Goal: Information Seeking & Learning: Find specific fact

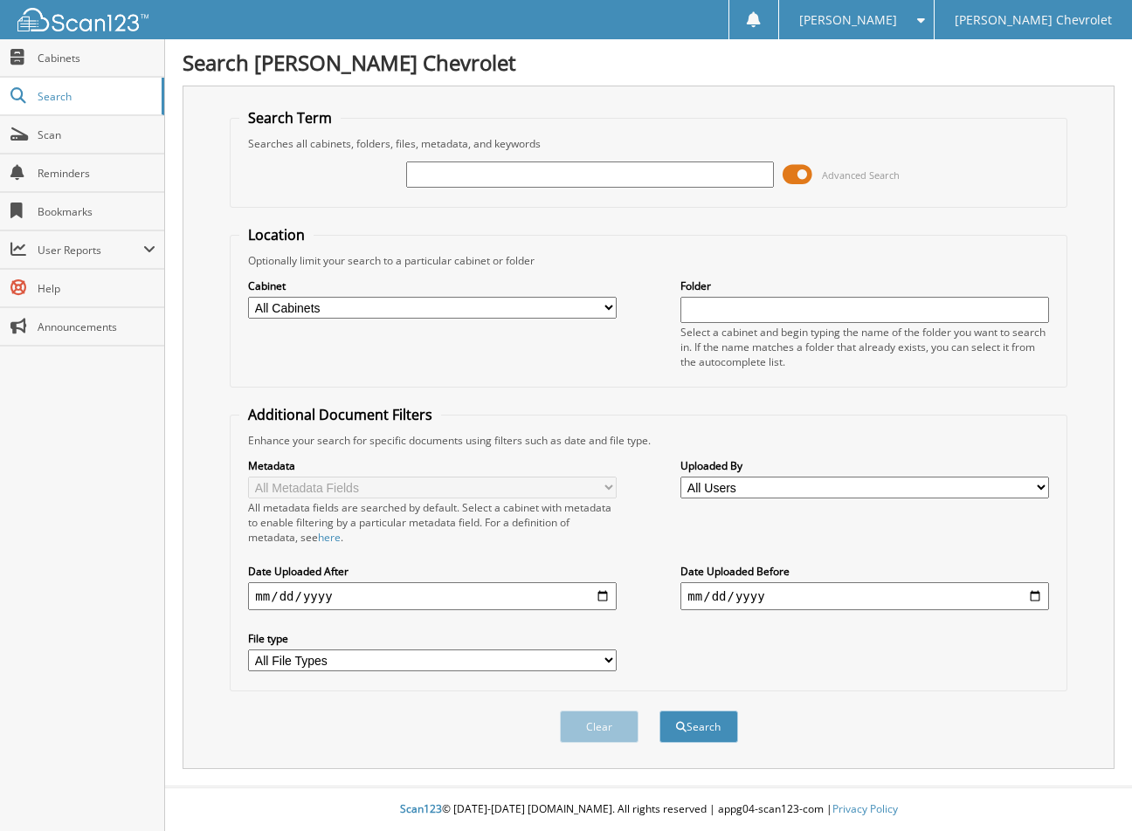
click at [472, 175] on input "text" at bounding box center [590, 175] width 368 height 26
type input "134814"
click at [659, 711] on button "Search" at bounding box center [698, 727] width 79 height 32
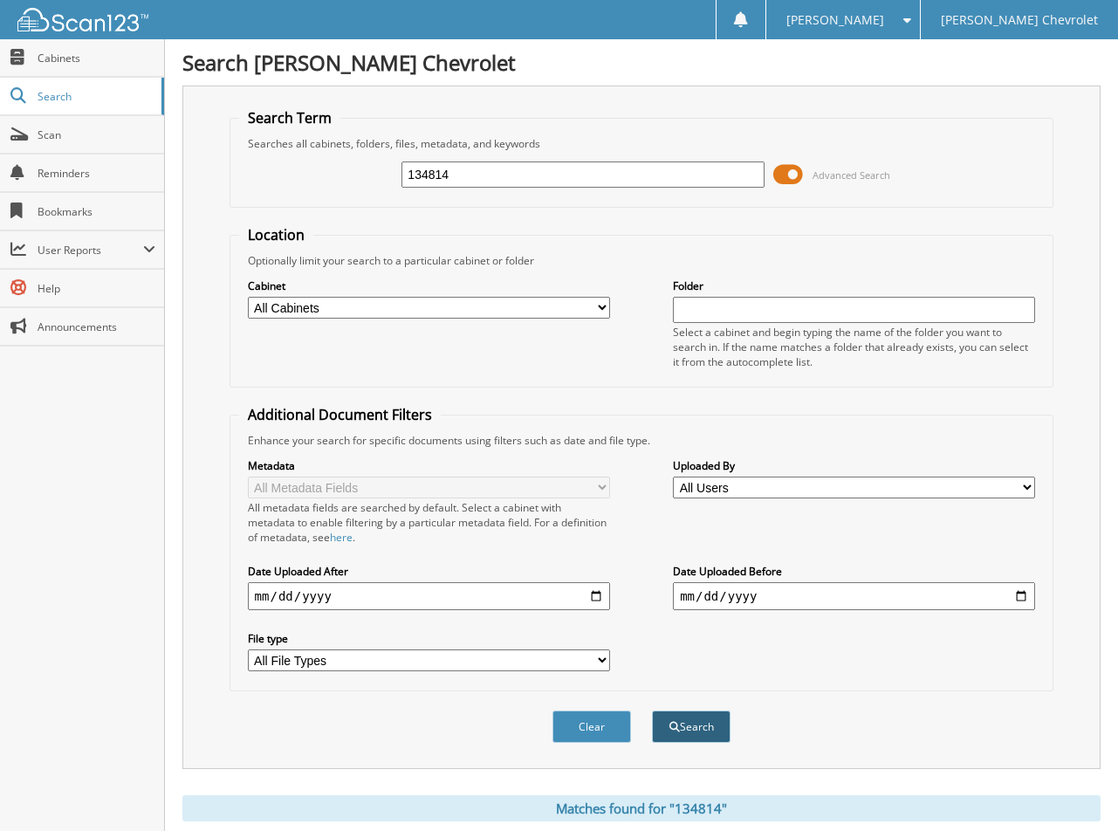
click at [683, 731] on button "Search" at bounding box center [691, 727] width 79 height 32
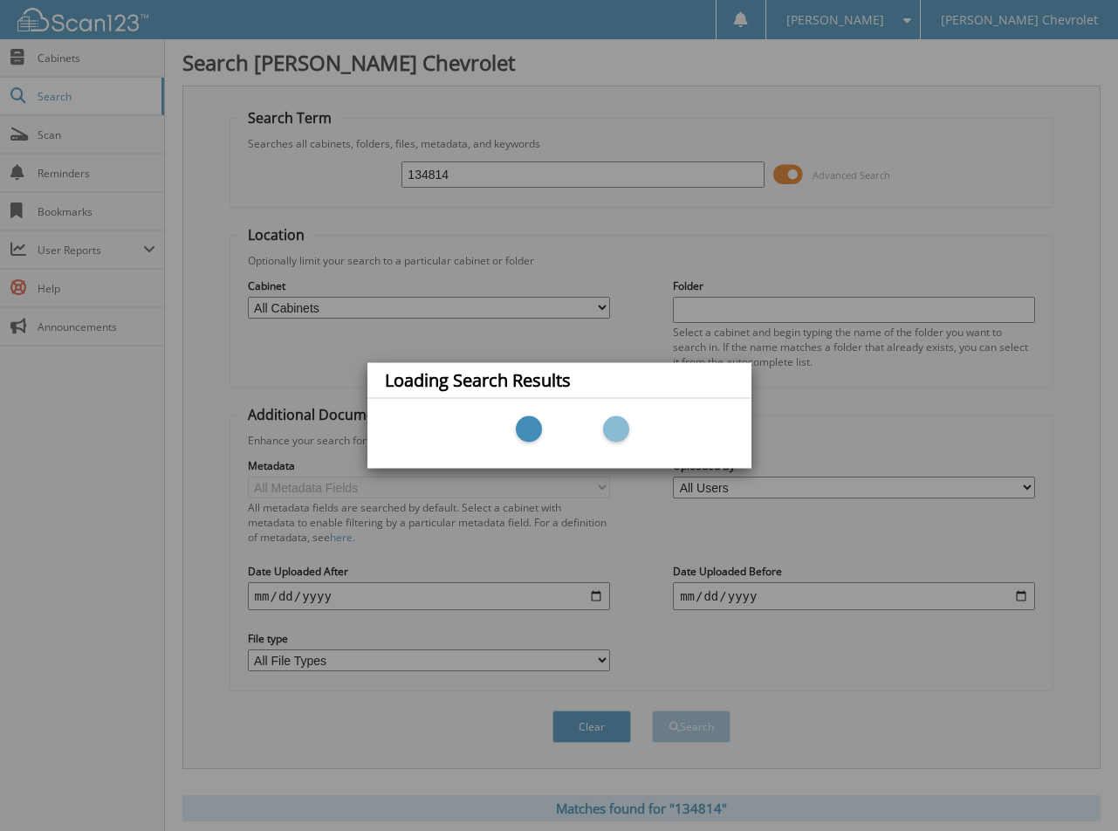
scroll to position [57, 0]
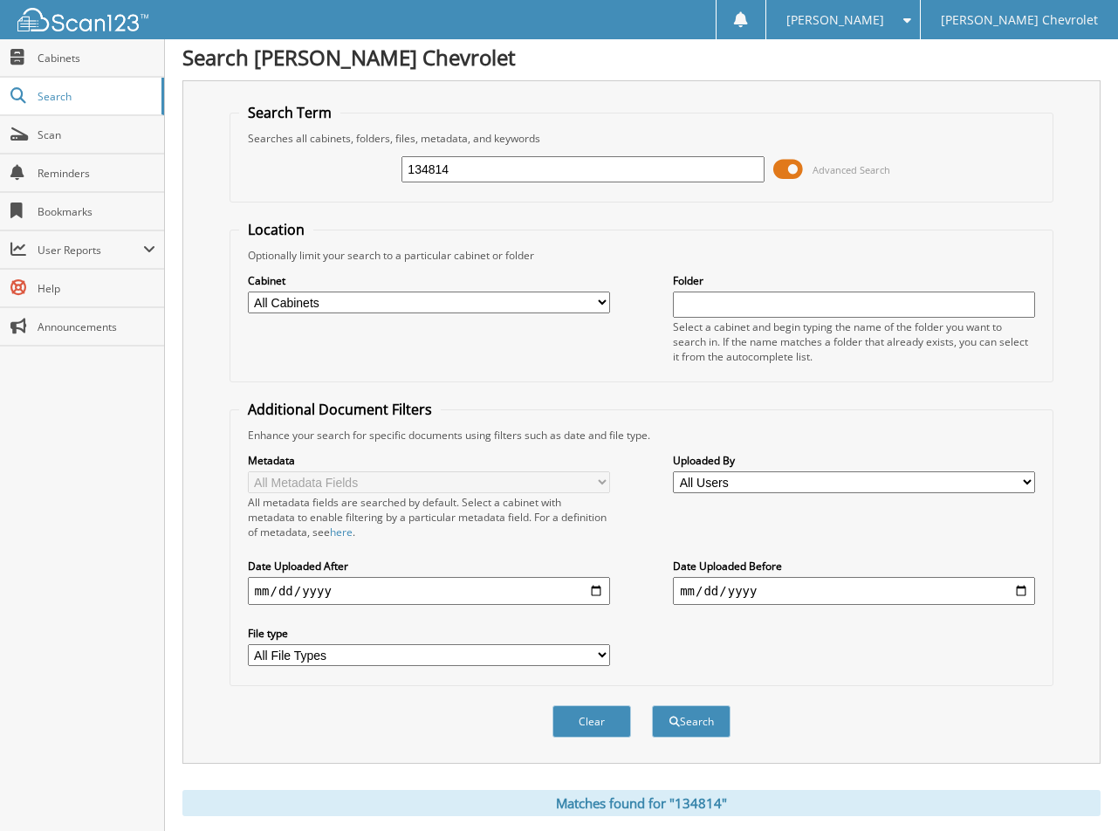
scroll to position [175, 0]
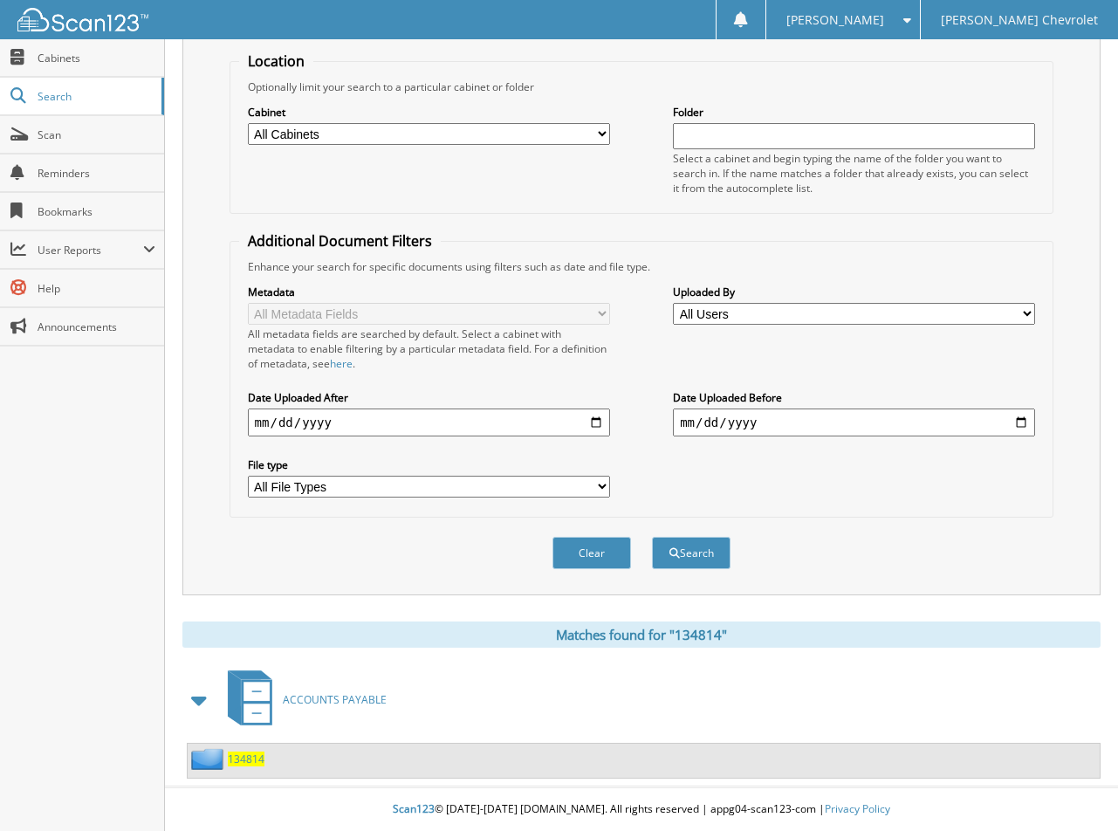
click at [244, 761] on span "134814" at bounding box center [246, 759] width 37 height 15
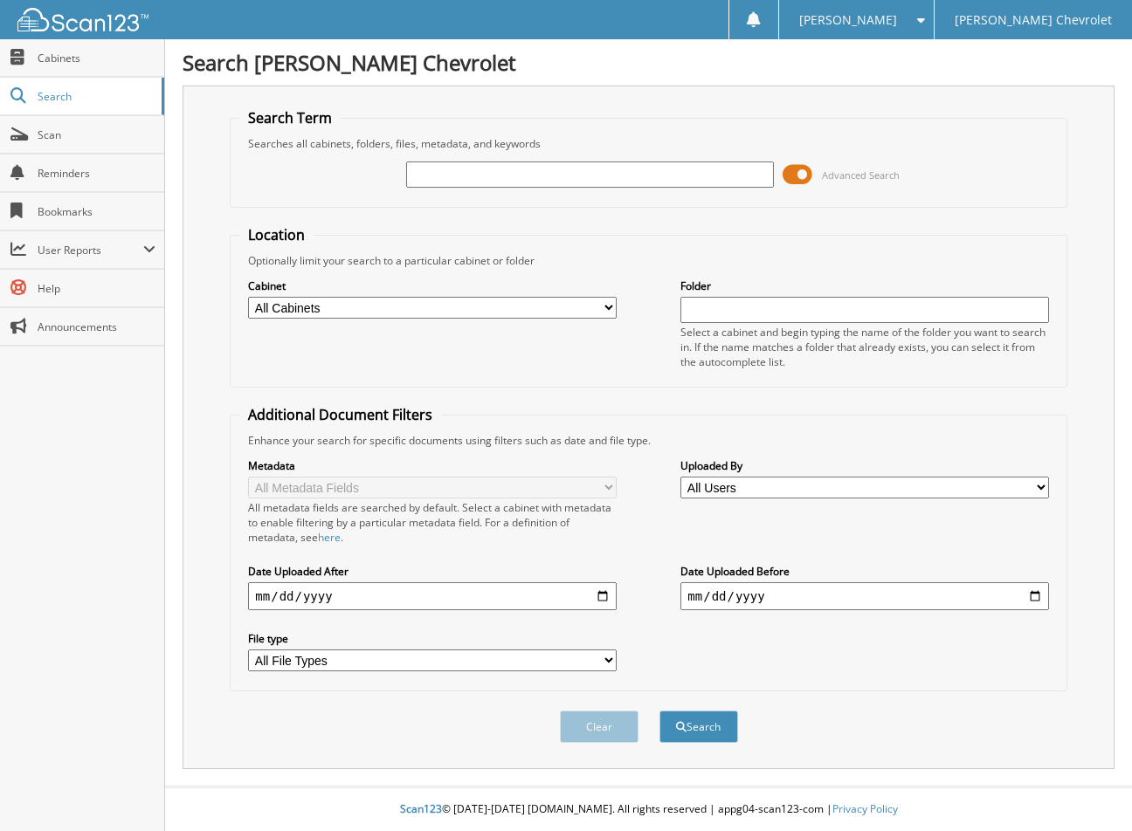
click at [506, 174] on input "text" at bounding box center [590, 175] width 368 height 26
type input "134776"
click at [659, 711] on button "Search" at bounding box center [698, 727] width 79 height 32
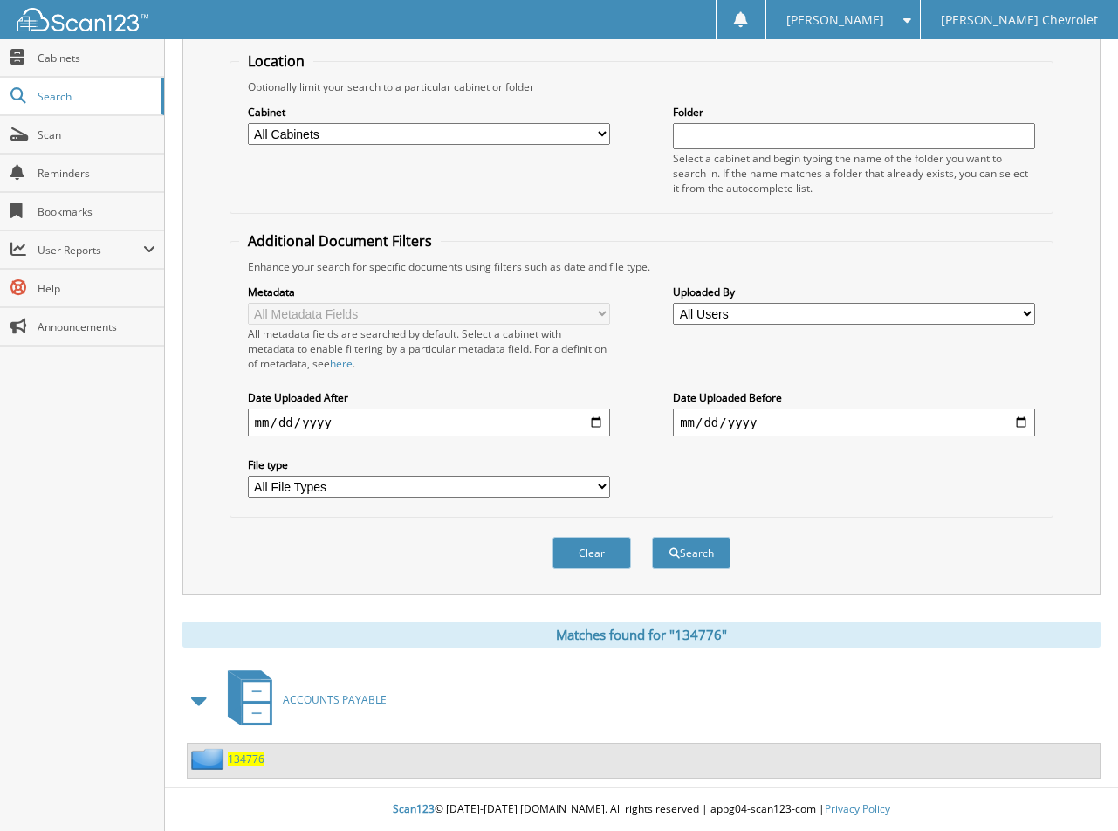
scroll to position [175, 0]
click at [251, 761] on span "134776" at bounding box center [246, 759] width 37 height 15
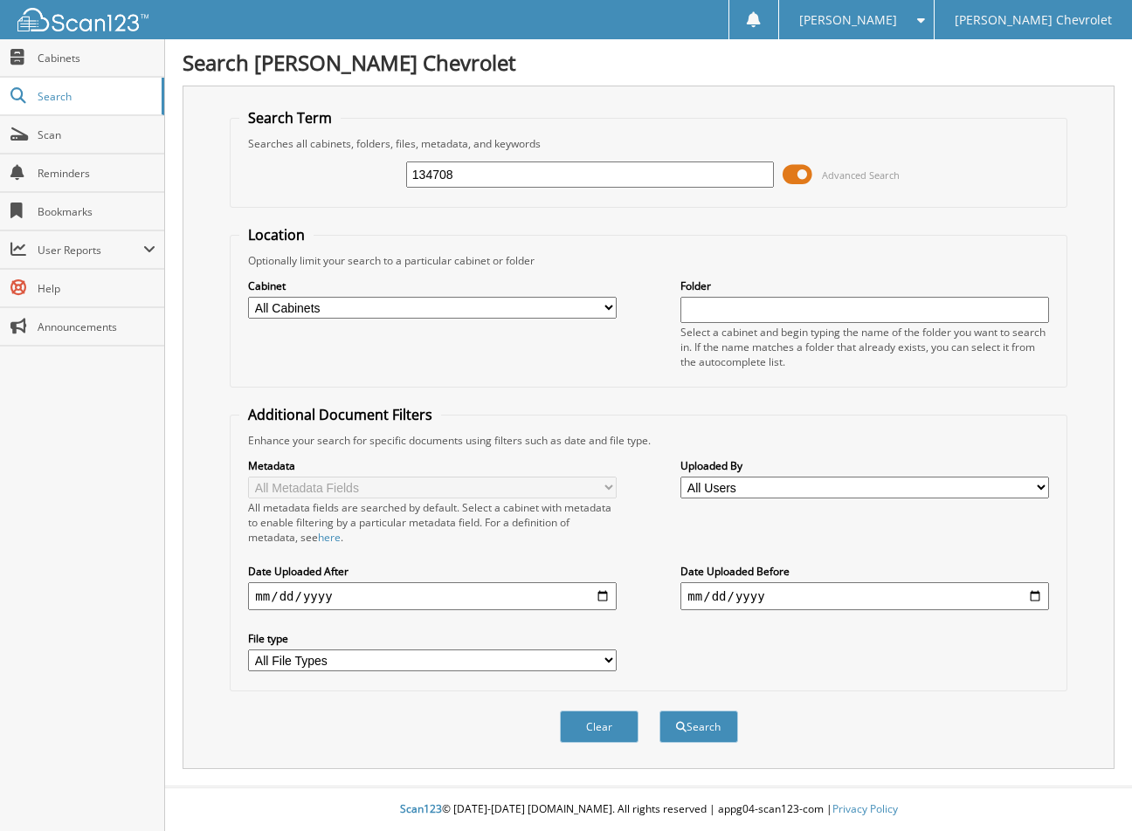
type input "134708"
click at [659, 711] on button "Search" at bounding box center [698, 727] width 79 height 32
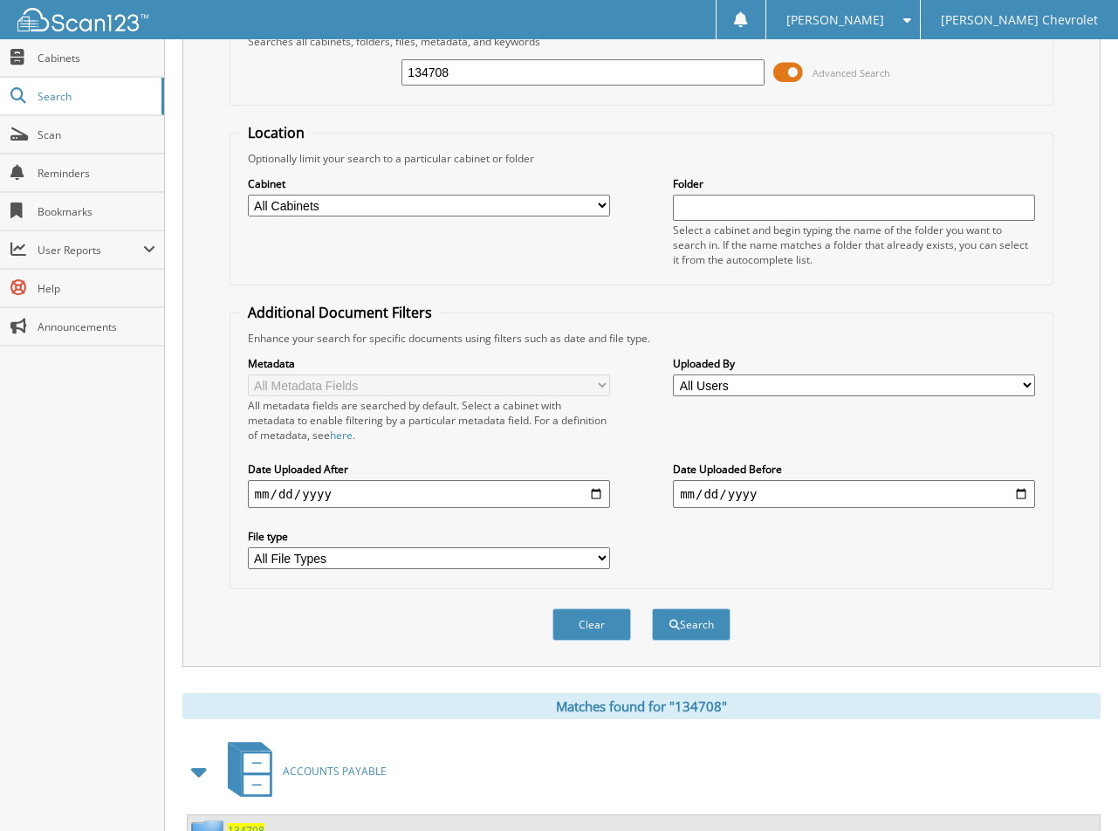
scroll to position [175, 0]
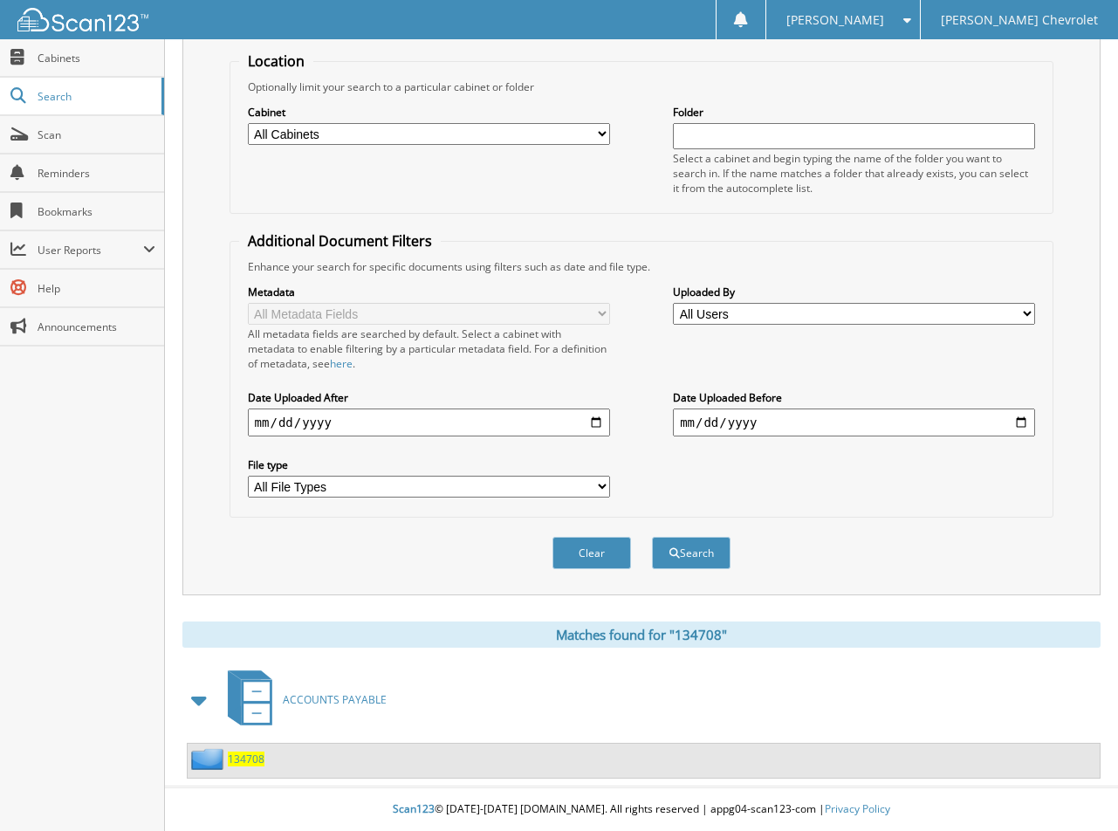
click at [258, 762] on span "134708" at bounding box center [246, 759] width 37 height 15
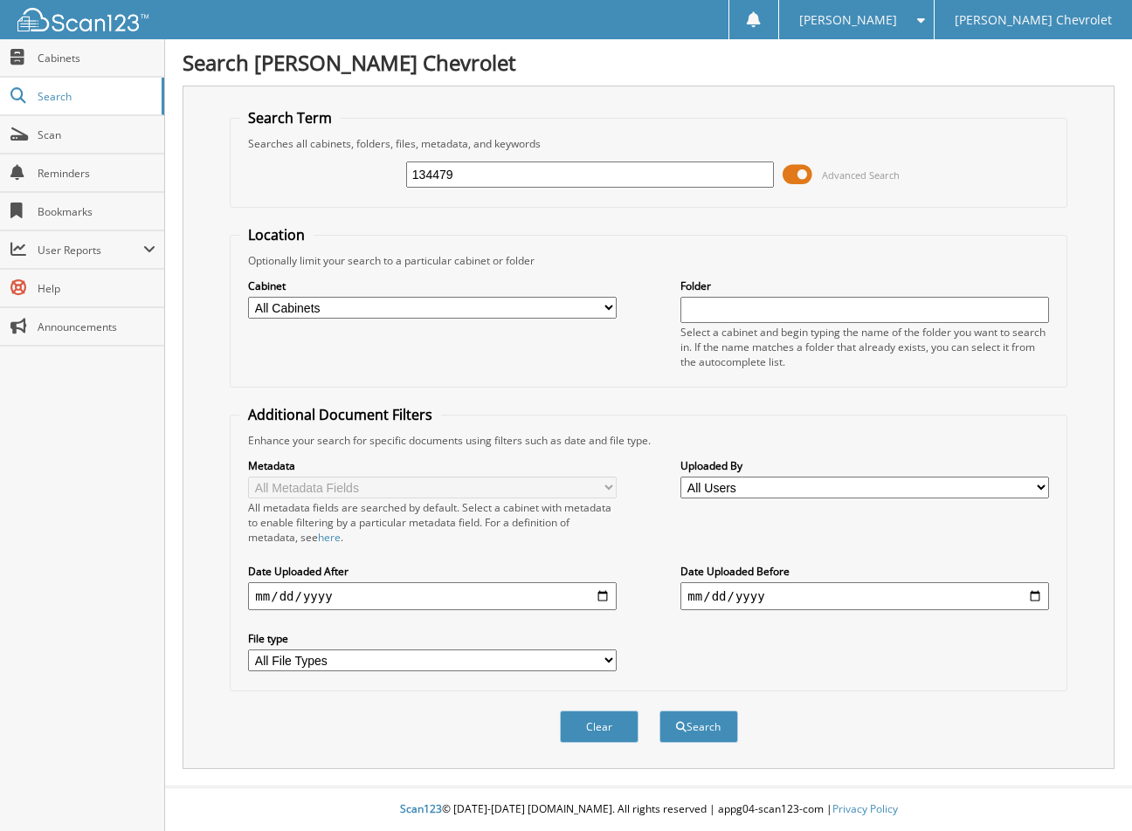
type input "134479"
click at [659, 711] on button "Search" at bounding box center [698, 727] width 79 height 32
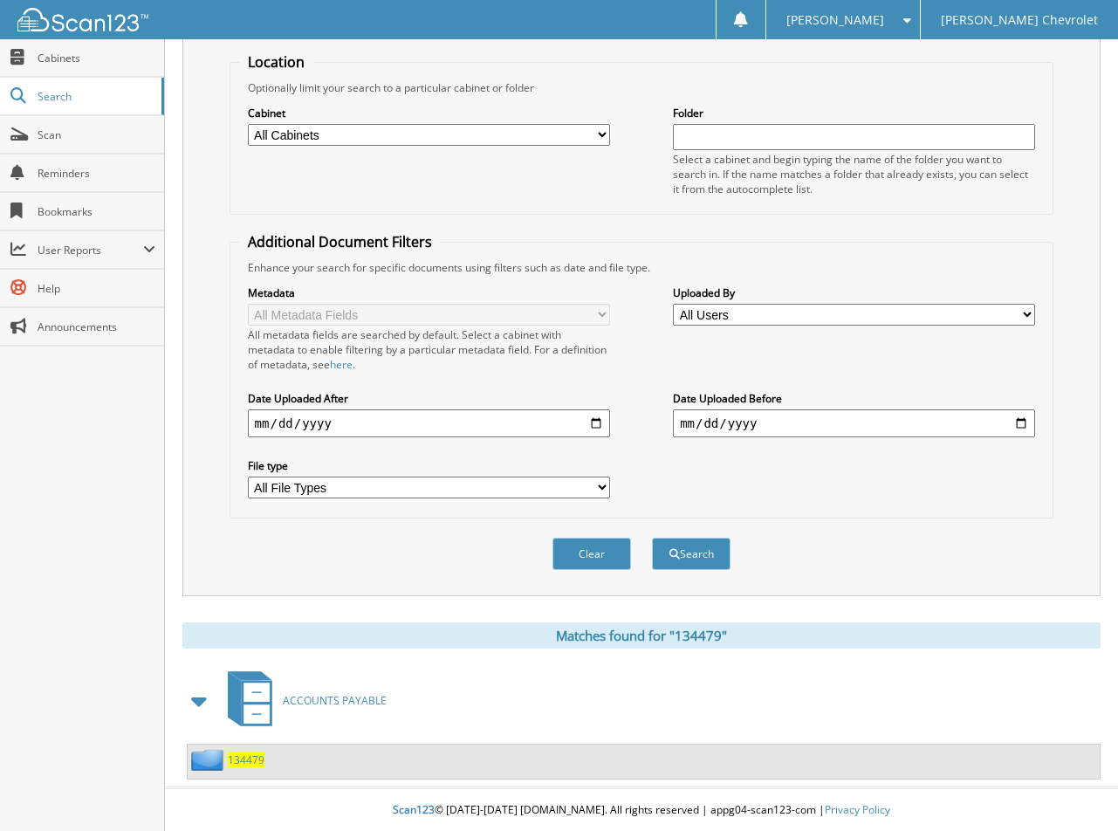
scroll to position [175, 0]
click at [249, 759] on span "134479" at bounding box center [246, 759] width 37 height 15
